Goal: Information Seeking & Learning: Learn about a topic

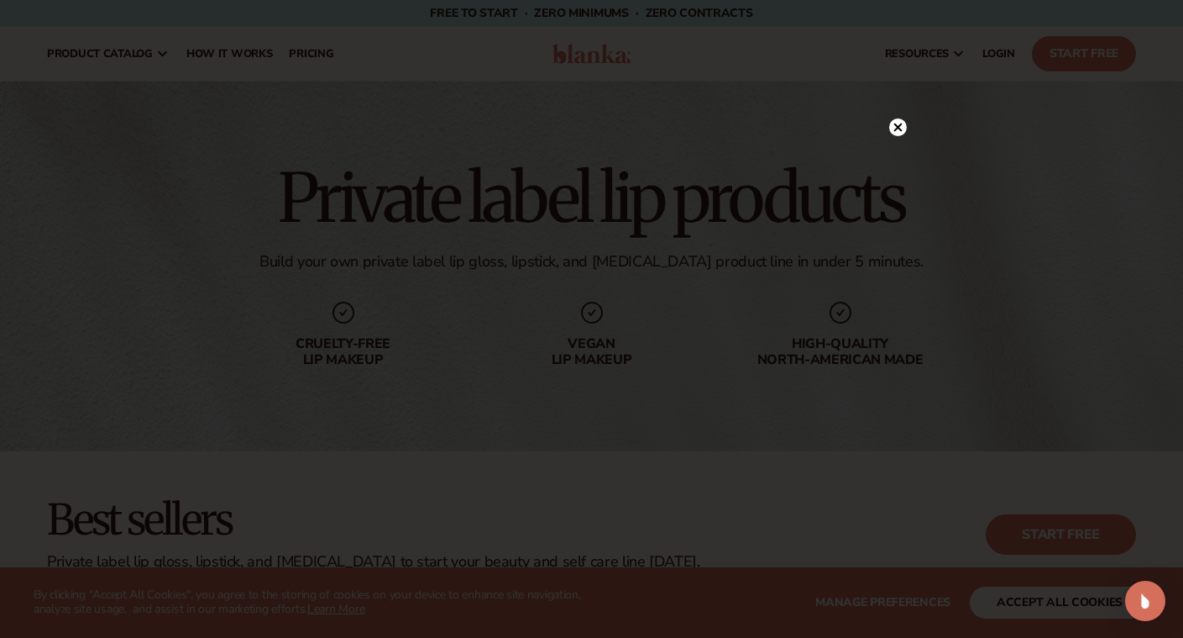
click at [896, 127] on icon at bounding box center [898, 127] width 8 height 8
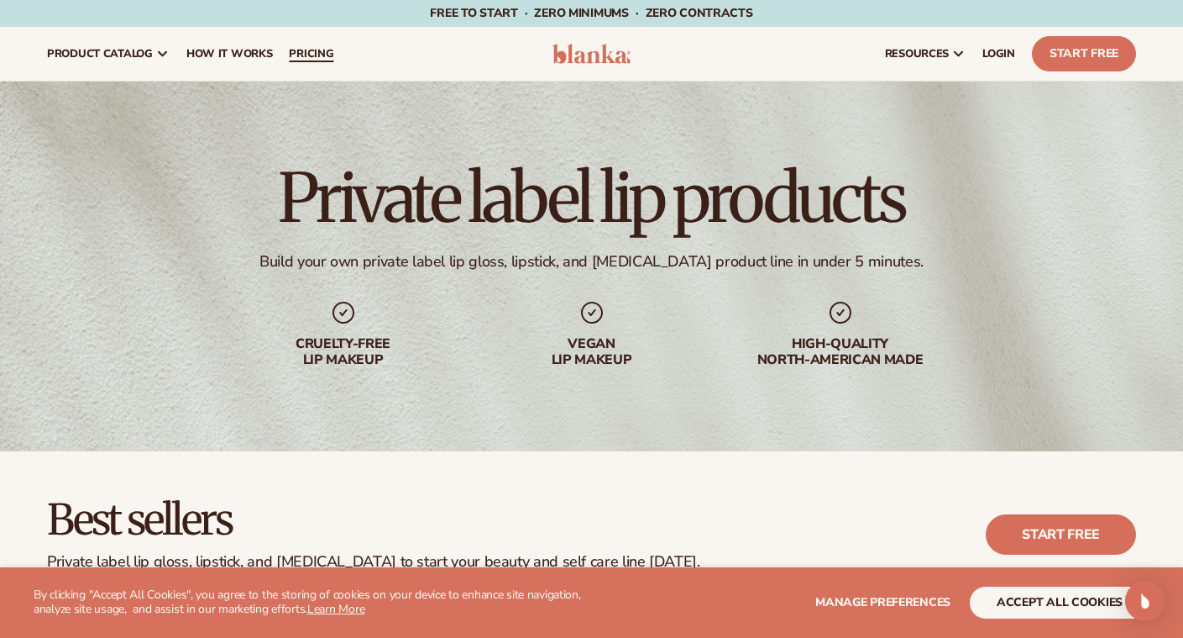
click at [295, 49] on span "pricing" at bounding box center [311, 53] width 45 height 13
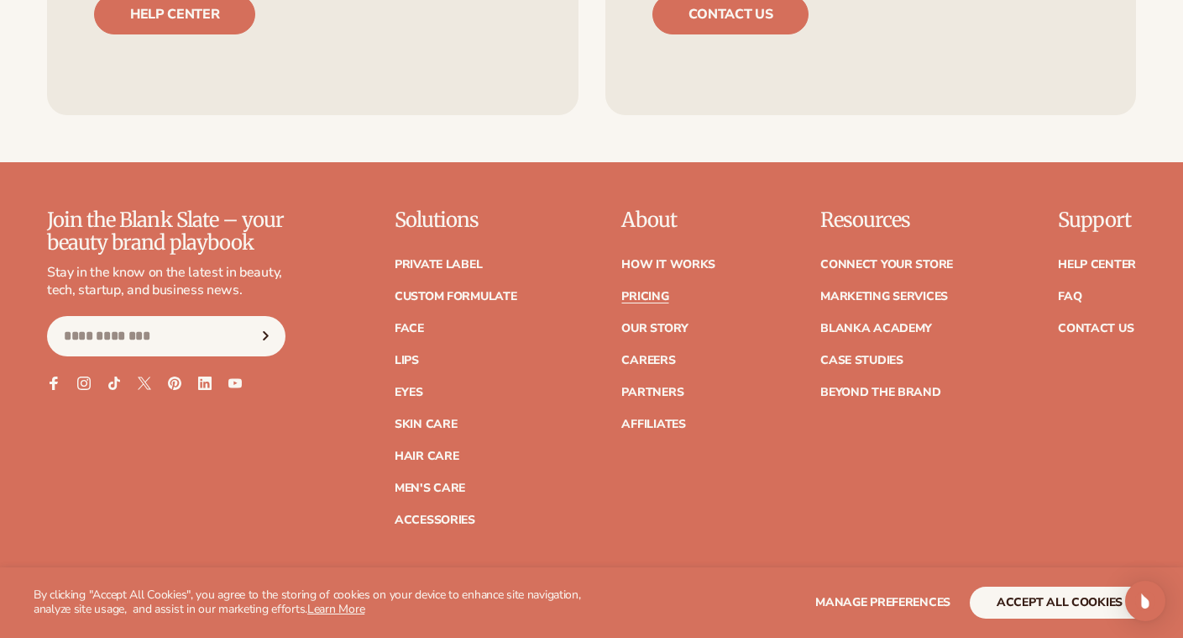
scroll to position [3528, 0]
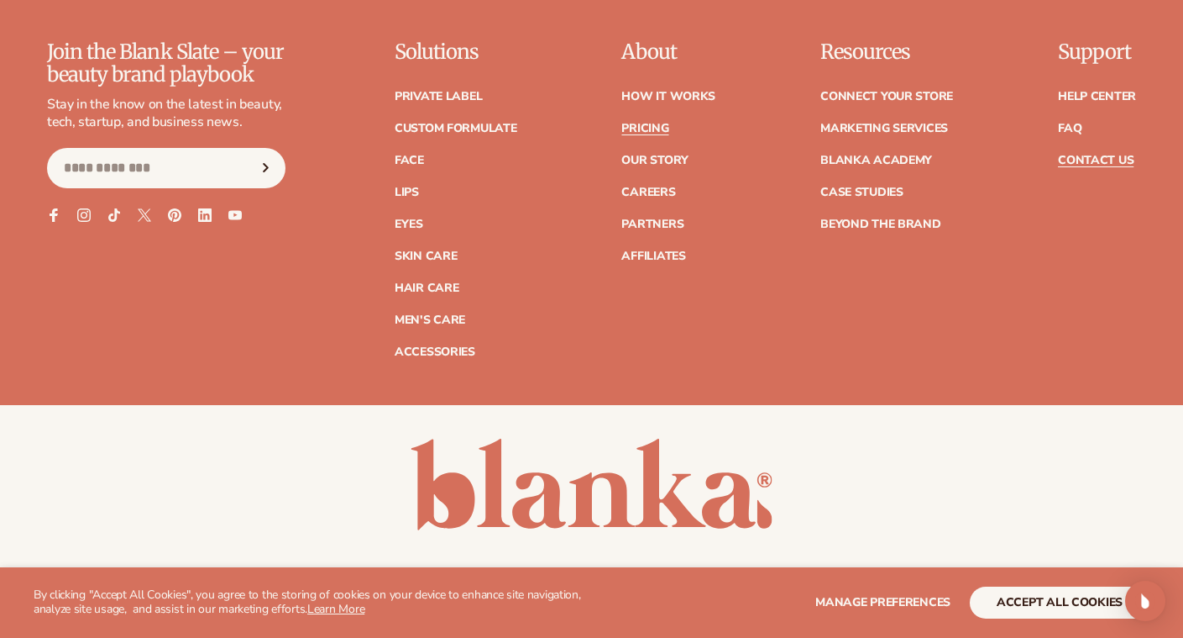
click at [1097, 155] on link "Contact Us" at bounding box center [1096, 161] width 76 height 12
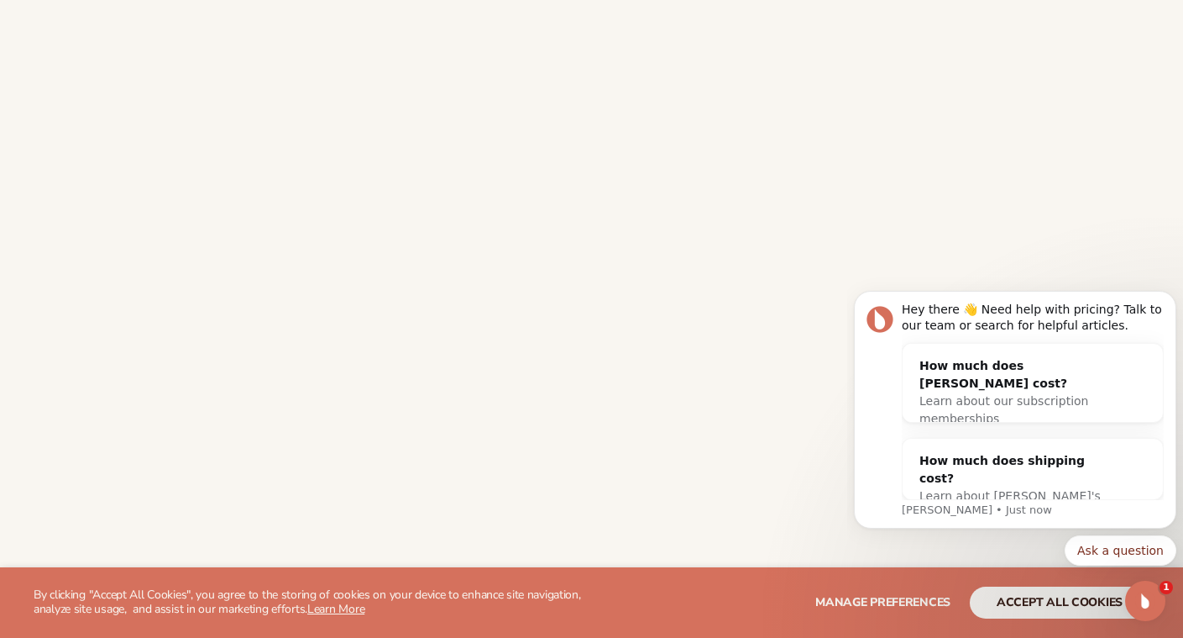
scroll to position [588, 0]
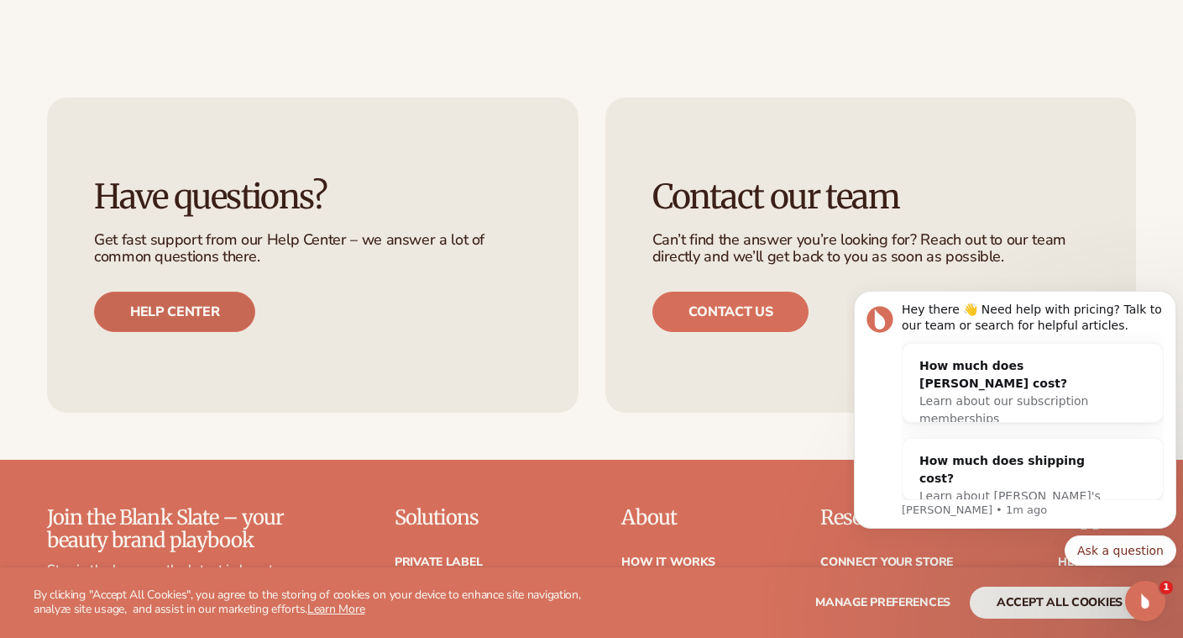
click at [155, 312] on link "Help center" at bounding box center [174, 311] width 161 height 40
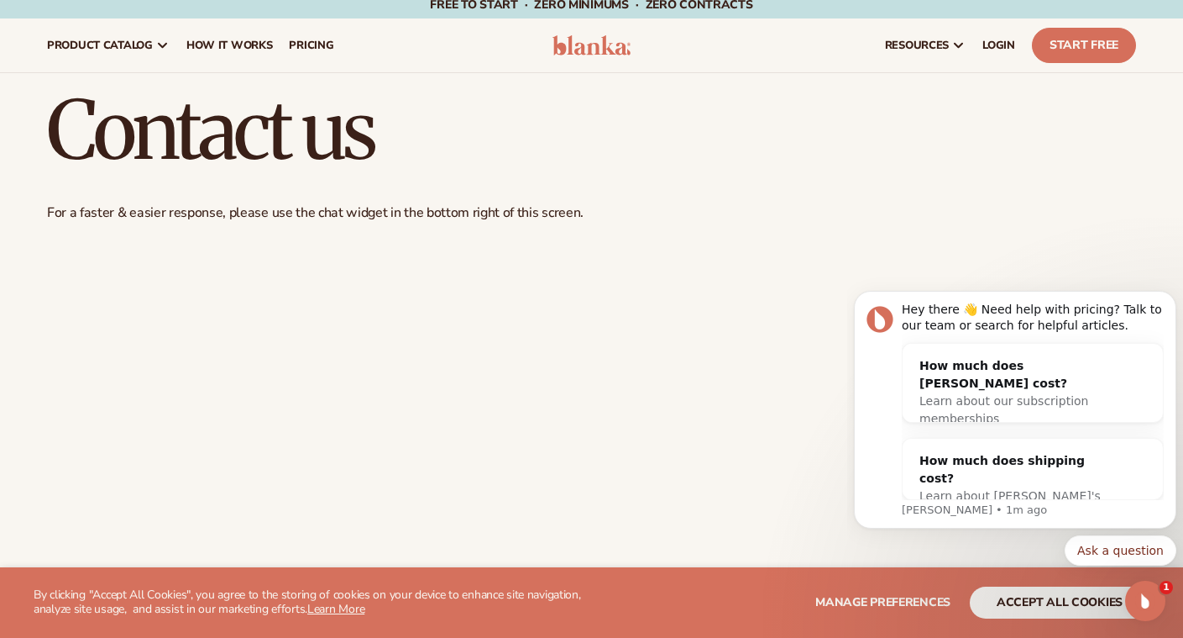
scroll to position [0, 0]
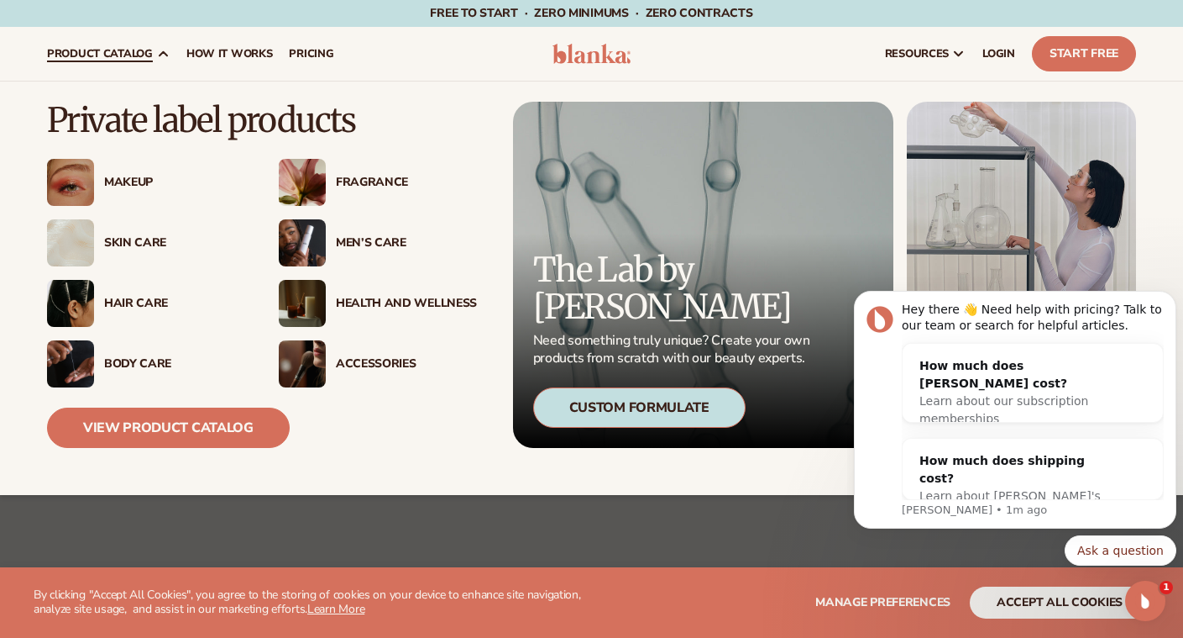
click at [134, 177] on div "Makeup" at bounding box center [174, 183] width 141 height 14
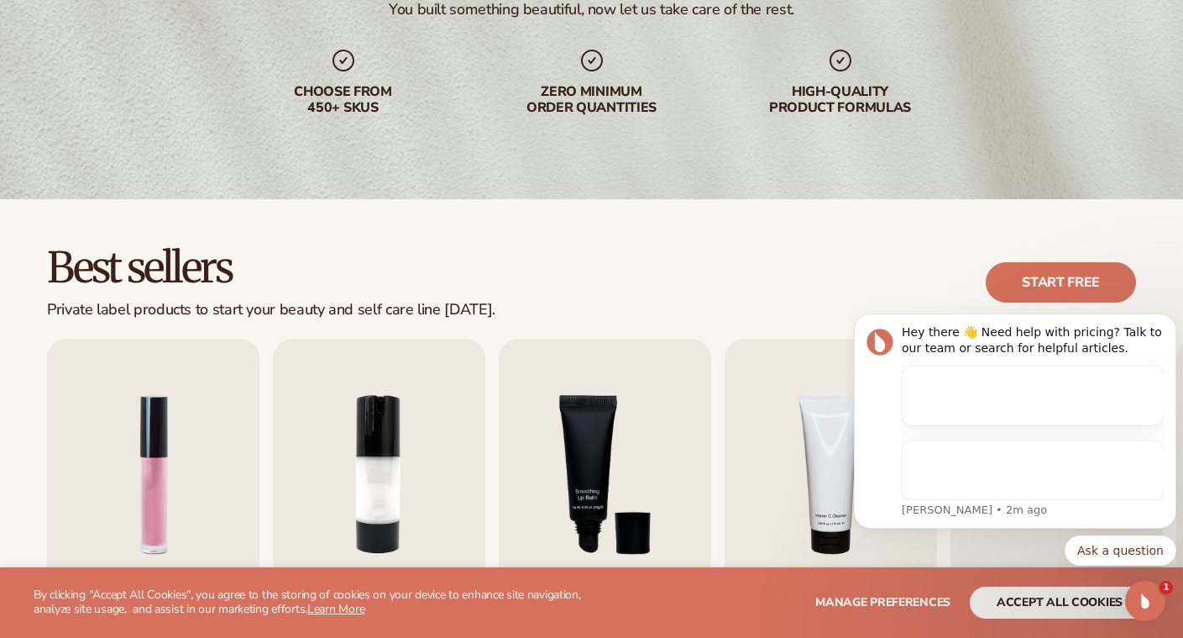
click at [1102, 609] on body "Hey there 👋 Need help with pricing? Talk to our team or search for helpful arti…" at bounding box center [1015, 463] width 323 height 318
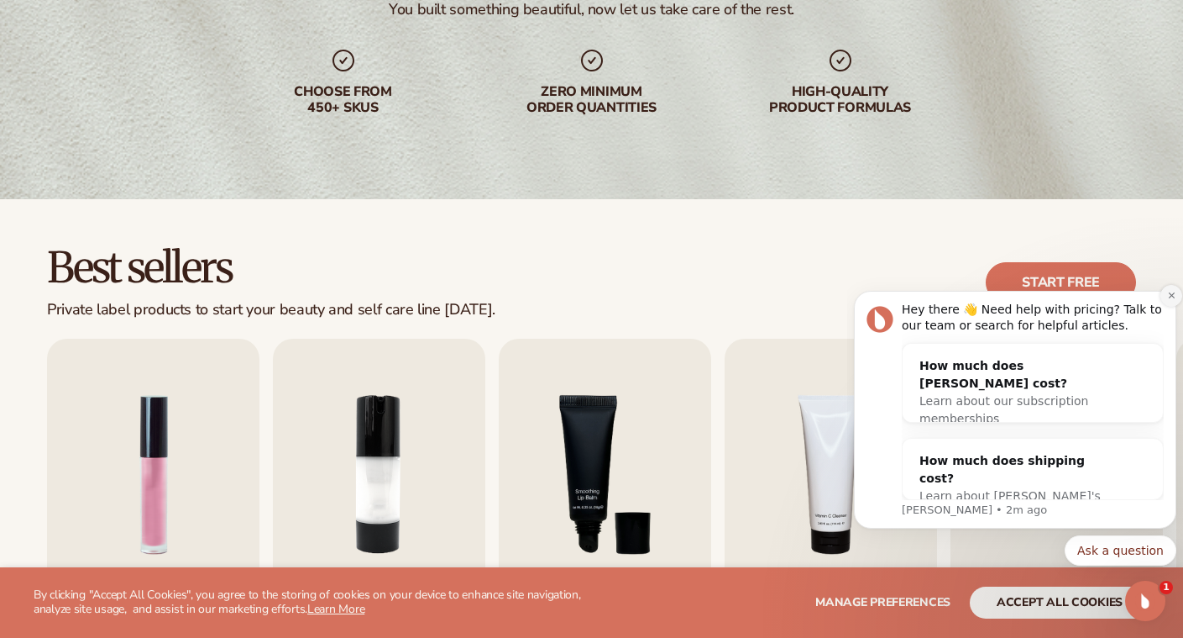
click at [1172, 296] on icon "Dismiss notification" at bounding box center [1172, 295] width 9 height 9
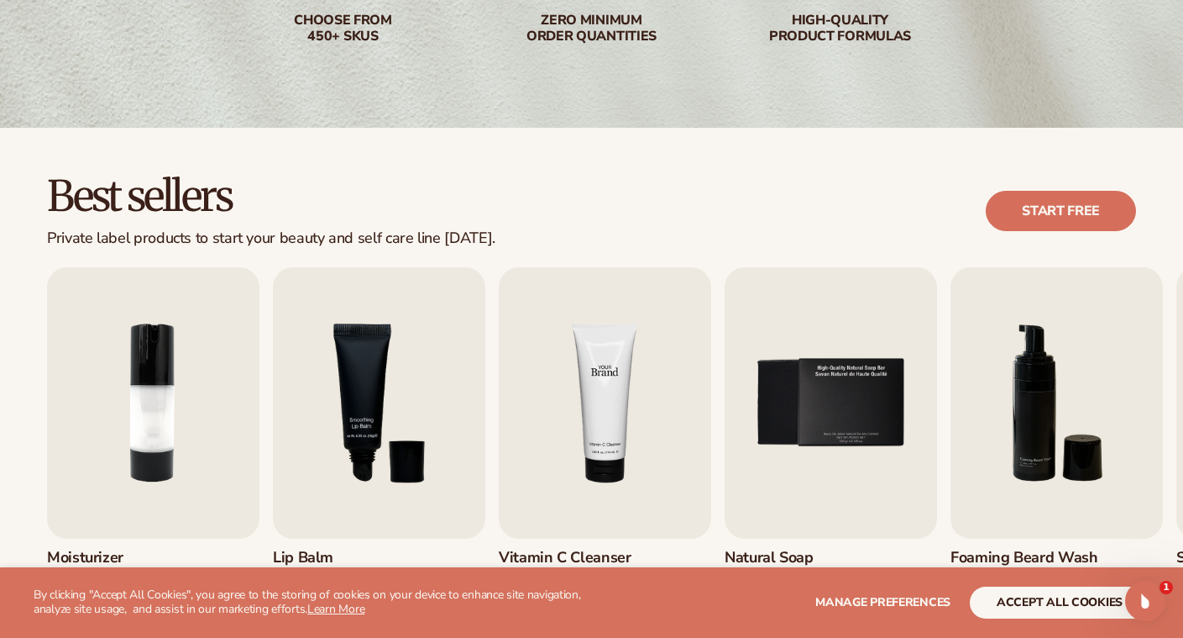
scroll to position [420, 0]
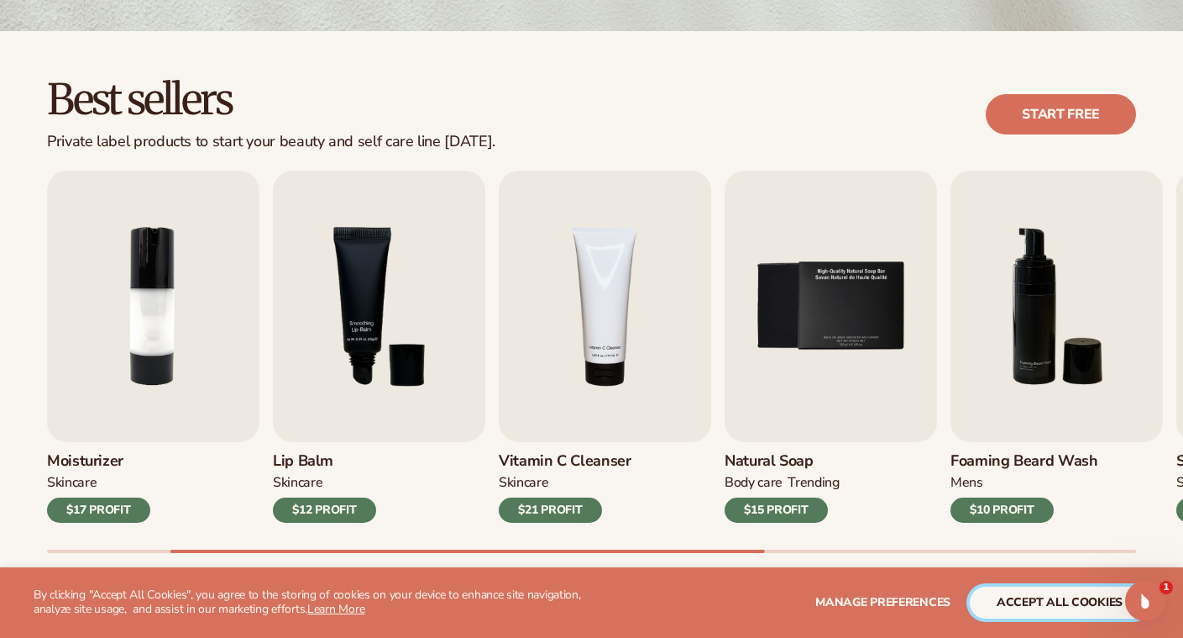
click at [1025, 604] on button "accept all cookies" at bounding box center [1060, 602] width 180 height 32
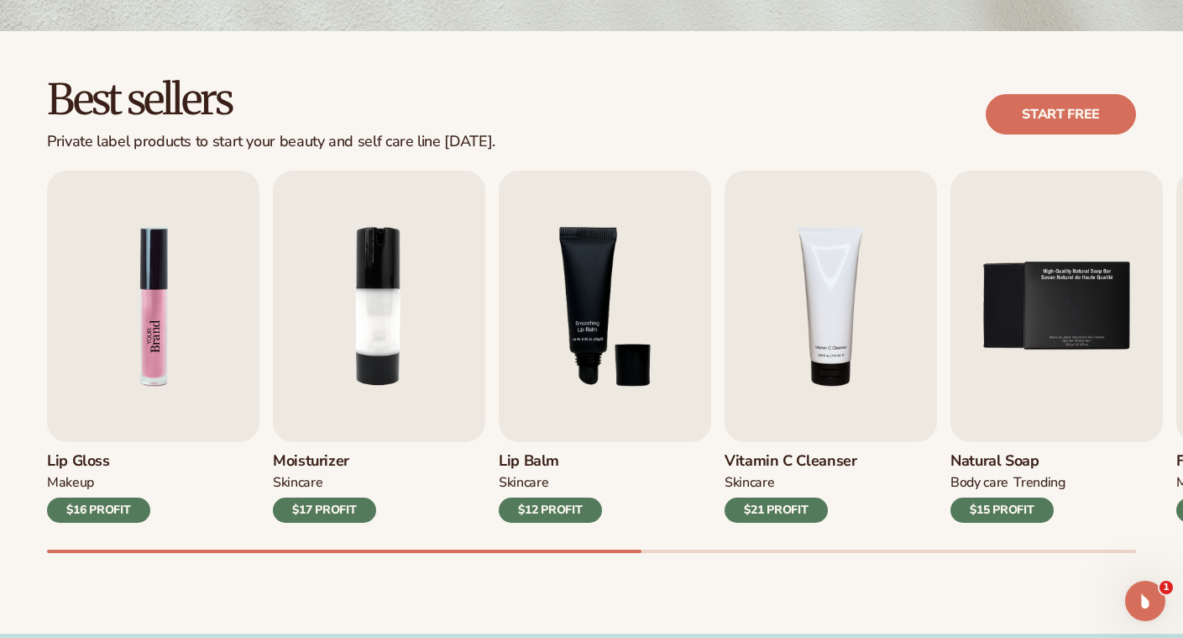
click at [148, 344] on img "1 / 9" at bounding box center [153, 306] width 213 height 271
click at [152, 328] on img "1 / 9" at bounding box center [153, 306] width 213 height 271
click at [110, 516] on div "$16 PROFIT" at bounding box center [98, 509] width 103 height 25
click at [92, 506] on div "$16 PROFIT" at bounding box center [98, 509] width 103 height 25
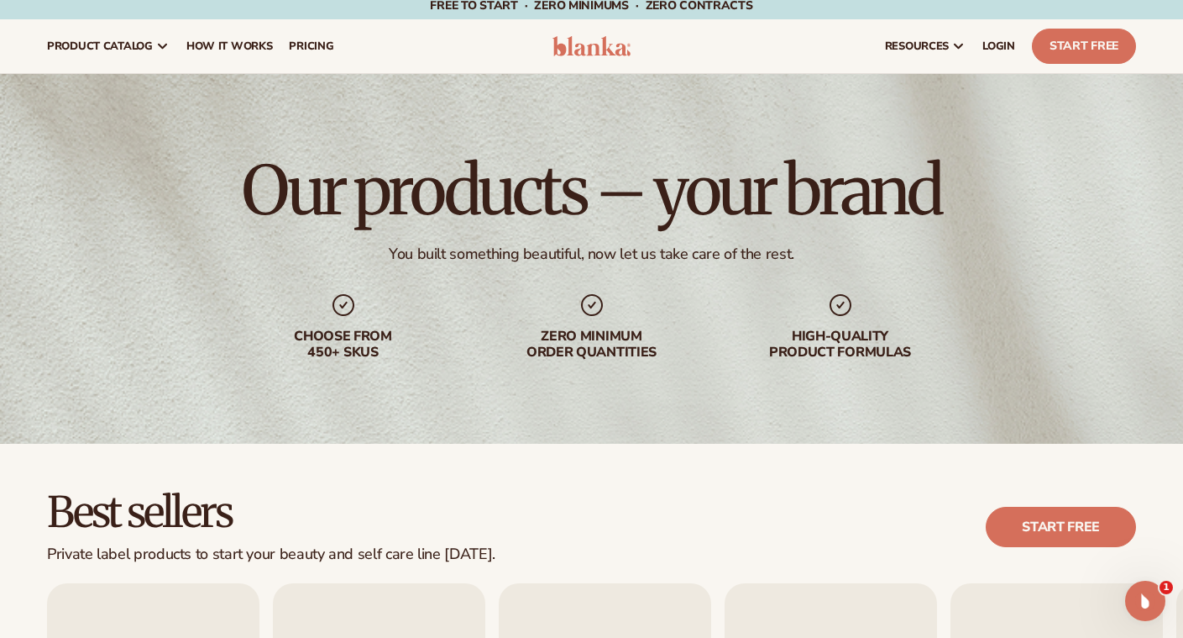
scroll to position [0, 0]
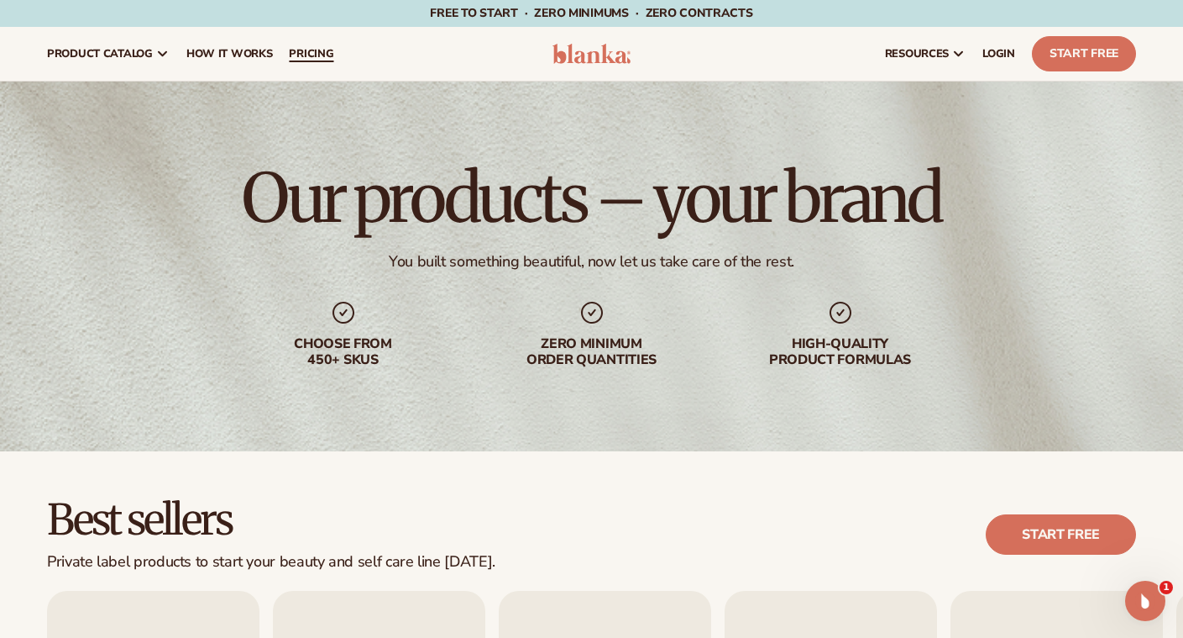
click at [318, 50] on span "pricing" at bounding box center [311, 53] width 45 height 13
